Goal: Information Seeking & Learning: Learn about a topic

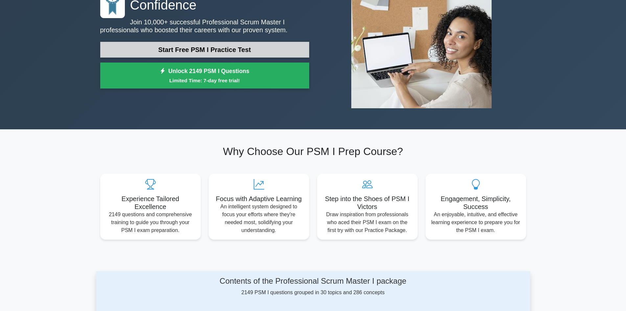
scroll to position [66, 0]
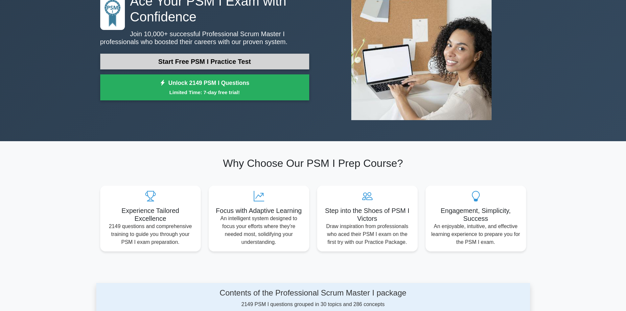
click at [251, 61] on link "Start Free PSM I Practice Test" at bounding box center [204, 62] width 209 height 16
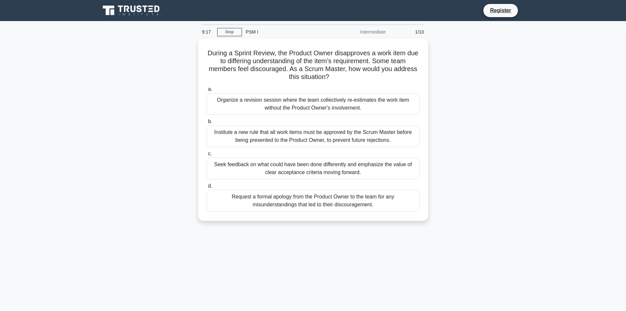
click at [422, 253] on div "9:17 Stop PSM I Intermediate 1/10 During a Sprint Review, the Product Owner dis…" at bounding box center [313, 188] width 434 height 329
click at [322, 167] on div "Seek feedback on what could have been done differently and emphasize the value …" at bounding box center [313, 167] width 213 height 22
click at [207, 154] on input "c. Seek feedback on what could have been done differently and emphasize the val…" at bounding box center [207, 152] width 0 height 4
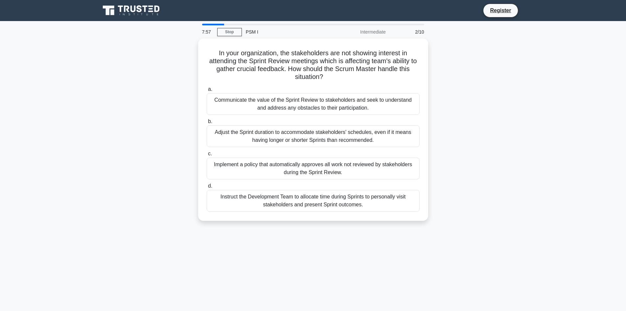
click at [150, 32] on div "7:57 Stop PSM I Intermediate 2/10 In your organization, the stakeholders are no…" at bounding box center [313, 188] width 434 height 329
click at [251, 101] on div "Communicate the value of the Sprint Review to stakeholders and seek to understa…" at bounding box center [313, 102] width 213 height 22
click at [207, 90] on input "a. Communicate the value of the Sprint Review to stakeholders and seek to under…" at bounding box center [207, 87] width 0 height 4
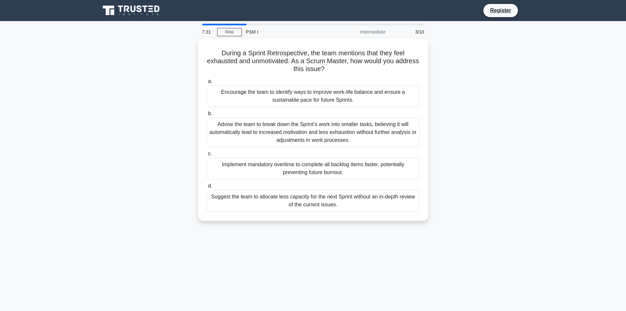
click at [31, 87] on main "7:31 Stop PSM I Intermediate 3/10 During a Sprint Retrospective, the team menti…" at bounding box center [313, 188] width 626 height 334
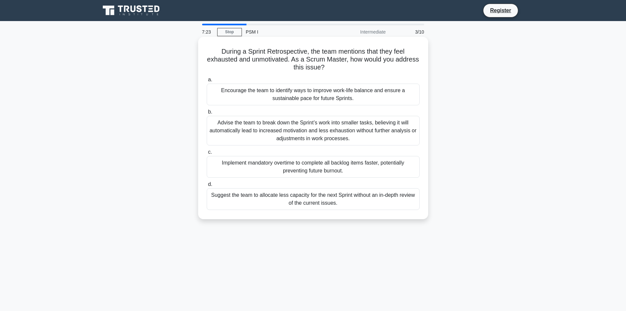
click at [295, 94] on div "Encourage the team to identify ways to improve work-life balance and ensure a s…" at bounding box center [313, 95] width 213 height 22
click at [207, 82] on input "a. Encourage the team to identify ways to improve work-life balance and ensure …" at bounding box center [207, 80] width 0 height 4
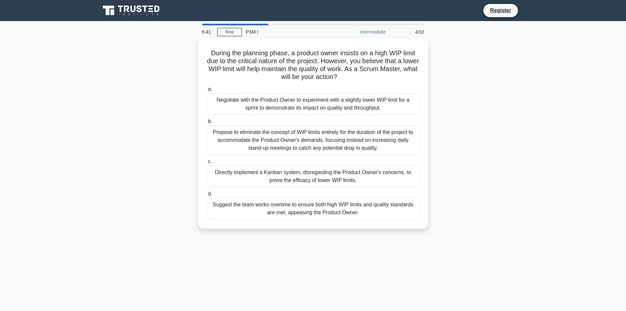
click at [46, 127] on main "6:41 Stop PSM I Intermediate 4/10 During the planning phase, a product owner in…" at bounding box center [313, 188] width 626 height 334
click at [276, 104] on div "Negotiate with the Product Owner to experiment with a slightly lower WIP limit …" at bounding box center [313, 102] width 213 height 22
click at [207, 90] on input "a. Negotiate with the Product Owner to experiment with a slightly lower WIP lim…" at bounding box center [207, 87] width 0 height 4
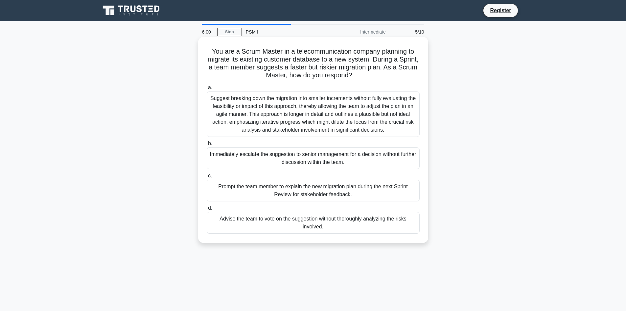
click at [266, 187] on div "Prompt the team member to explain the new migration plan during the next Sprint…" at bounding box center [313, 191] width 213 height 22
click at [207, 178] on input "c. Prompt the team member to explain the new migration plan during the next Spr…" at bounding box center [207, 176] width 0 height 4
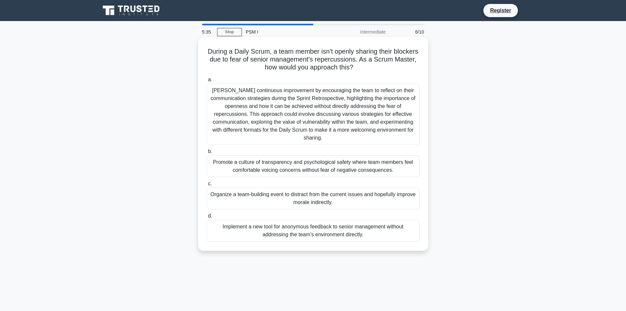
click at [302, 166] on div "Promote a culture of transparency and psychological safety where team members f…" at bounding box center [313, 166] width 213 height 22
click at [207, 154] on input "b. Promote a culture of transparency and psychological safety where team member…" at bounding box center [207, 151] width 0 height 4
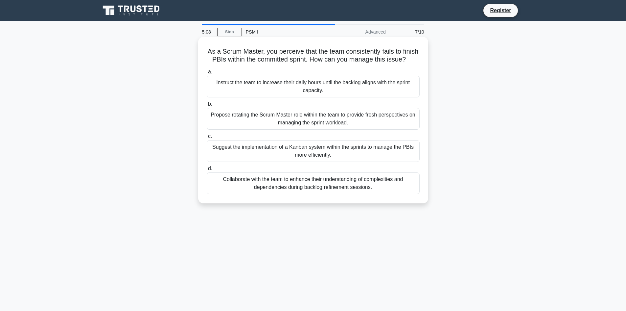
click at [283, 192] on div "Collaborate with the team to enhance their understanding of complexities and de…" at bounding box center [313, 183] width 213 height 22
click at [207, 171] on input "d. Collaborate with the team to enhance their understanding of complexities and…" at bounding box center [207, 168] width 0 height 4
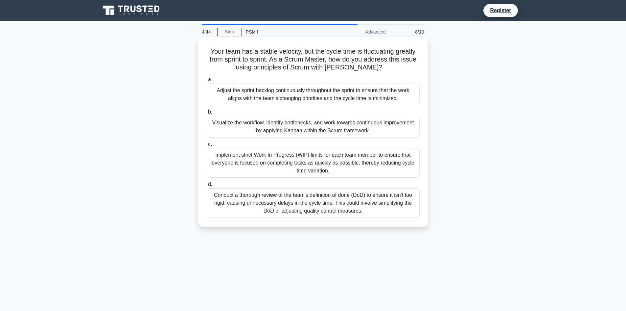
click at [268, 127] on div "Visualize the workflow, identify bottlenecks, and work towards continuous impro…" at bounding box center [313, 127] width 213 height 22
click at [207, 114] on input "b. Visualize the workflow, identify bottlenecks, and work towards continuous im…" at bounding box center [207, 112] width 0 height 4
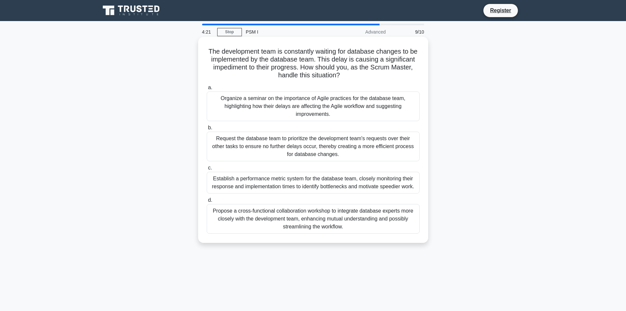
click at [307, 212] on div "Propose a cross-functional collaboration workshop to integrate database experts…" at bounding box center [313, 219] width 213 height 30
click at [207, 202] on input "d. Propose a cross-functional collaboration workshop to integrate database expe…" at bounding box center [207, 200] width 0 height 4
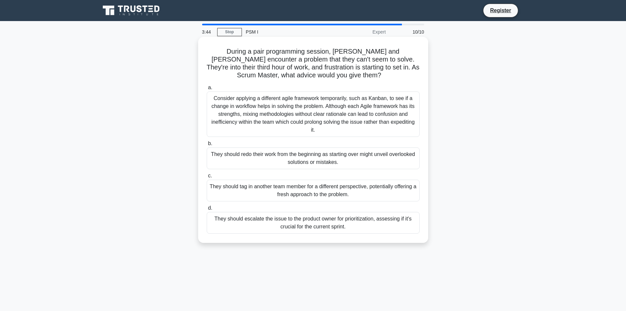
click at [297, 191] on div "They should tag in another team member for a different perspective, potentially…" at bounding box center [313, 191] width 213 height 22
click at [207, 178] on input "c. They should tag in another team member for a different perspective, potentia…" at bounding box center [207, 176] width 0 height 4
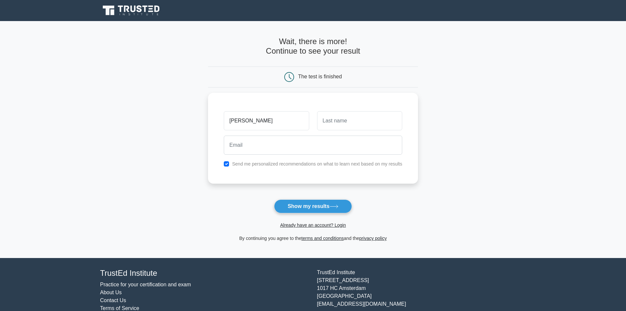
type input "HUGO"
type input "AGUILERA"
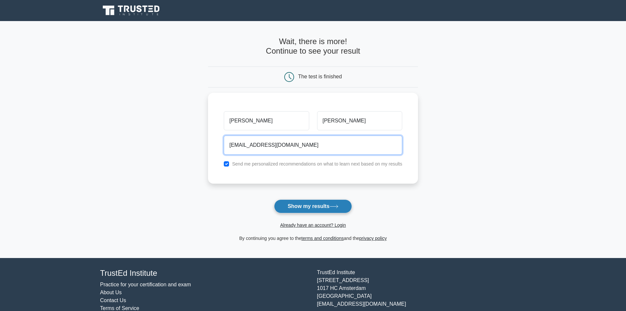
type input "HAGUILERAT@GMAIL.COM"
click at [301, 205] on button "Show my results" at bounding box center [313, 206] width 78 height 14
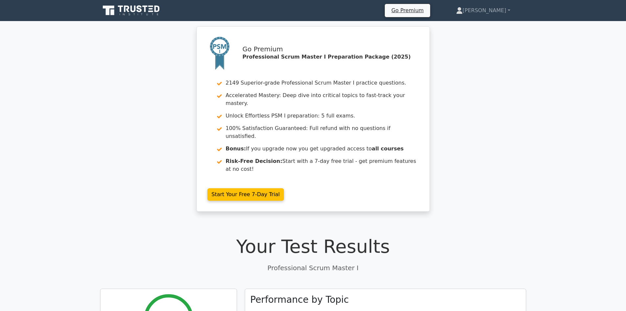
scroll to position [99, 0]
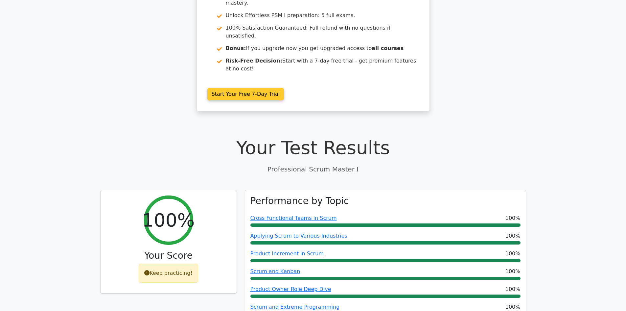
click at [257, 88] on link "Start Your Free 7-Day Trial" at bounding box center [245, 94] width 77 height 12
